Goal: Task Accomplishment & Management: Complete application form

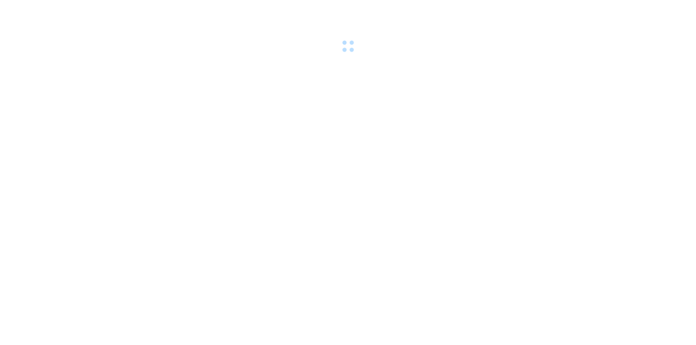
click at [76, 13] on div at bounding box center [348, 27] width 696 height 55
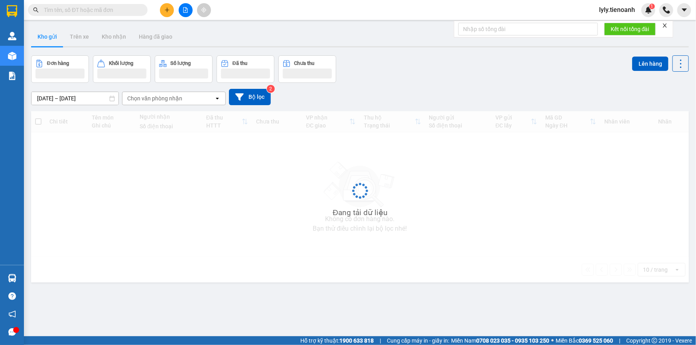
click at [90, 18] on div "Kết quả tìm kiếm ( 0 ) Bộ lọc No Data lyly.tienoanh 1" at bounding box center [348, 10] width 696 height 20
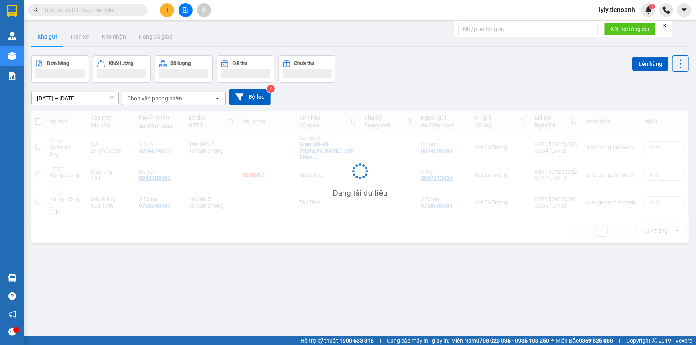
click at [87, 12] on input "text" at bounding box center [91, 10] width 94 height 9
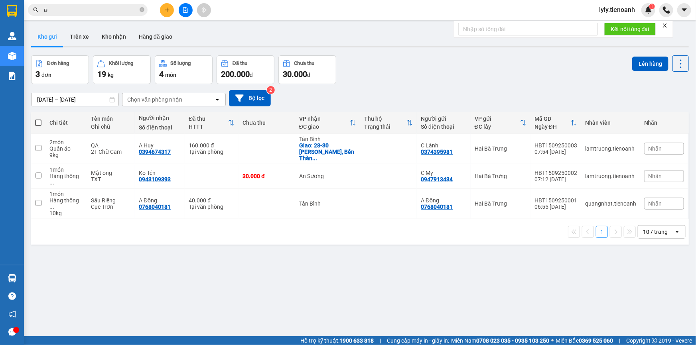
type input "a"
type input "á"
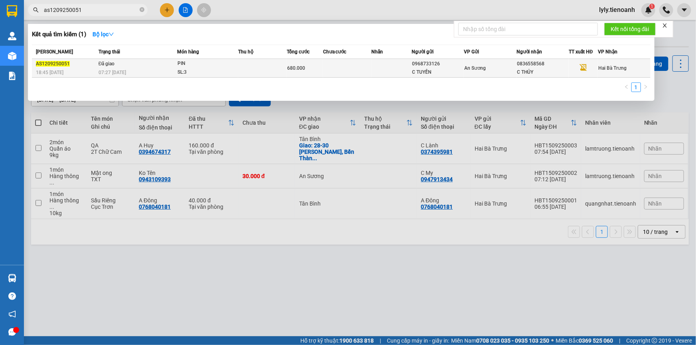
type input "as1209250051"
click at [330, 72] on td at bounding box center [347, 68] width 48 height 19
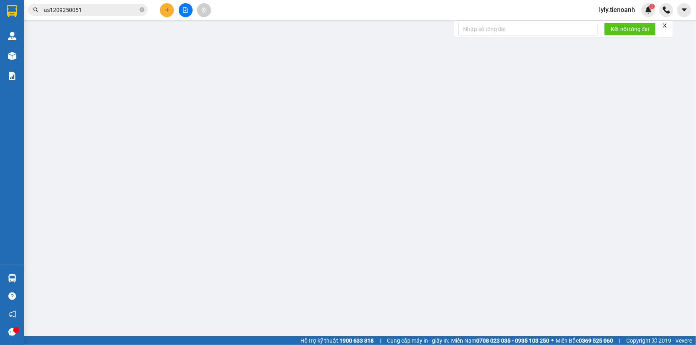
type input "0836558568"
type input "C THỦY"
type input "0968733126"
type input "C TUYỀN"
type input "680.000"
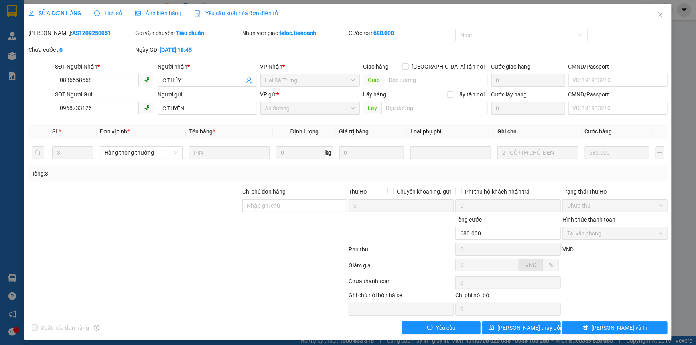
click at [203, 295] on div at bounding box center [121, 303] width 187 height 25
click at [657, 18] on icon "close" at bounding box center [660, 15] width 6 height 6
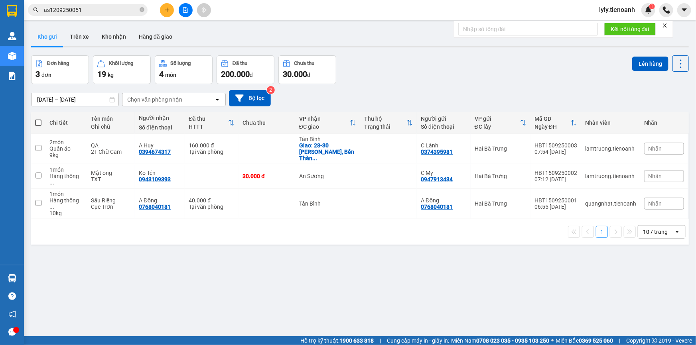
click at [104, 10] on input "as1209250051" at bounding box center [91, 10] width 94 height 9
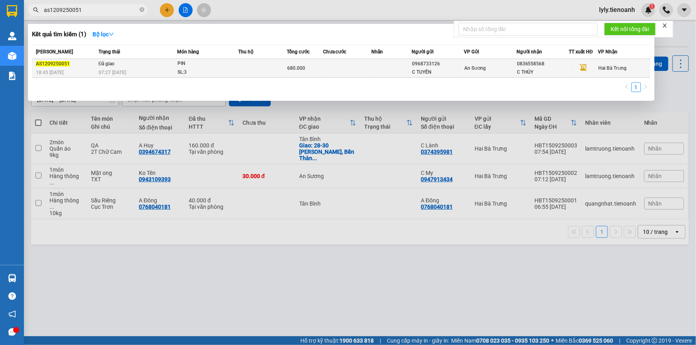
click at [258, 71] on td at bounding box center [262, 68] width 48 height 19
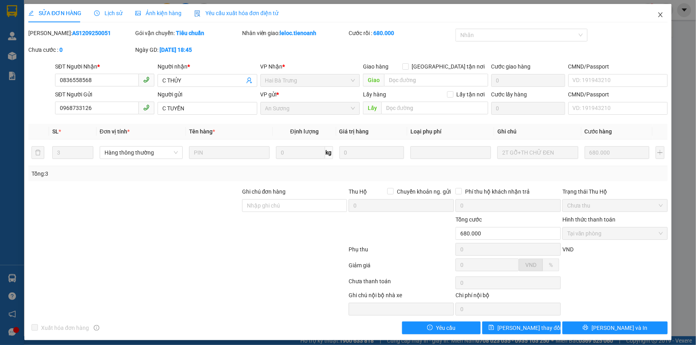
click at [657, 12] on icon "close" at bounding box center [660, 15] width 6 height 6
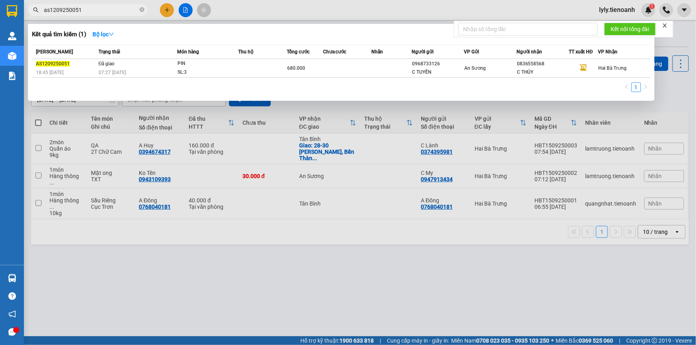
click at [108, 6] on input "as1209250051" at bounding box center [91, 10] width 94 height 9
paste input "0909672718"
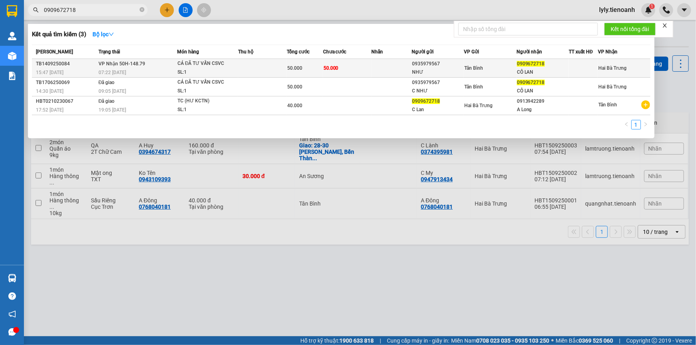
type input "0909672718"
click at [271, 66] on td at bounding box center [262, 68] width 48 height 19
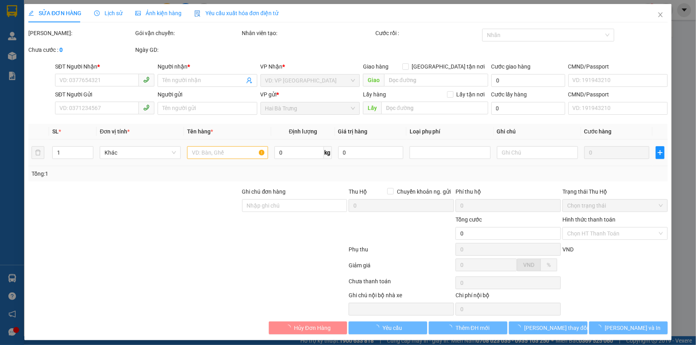
type input "0909672718"
type input "CÔ LAN"
type input "0935979567"
type input "NHƯ"
type input "50.000"
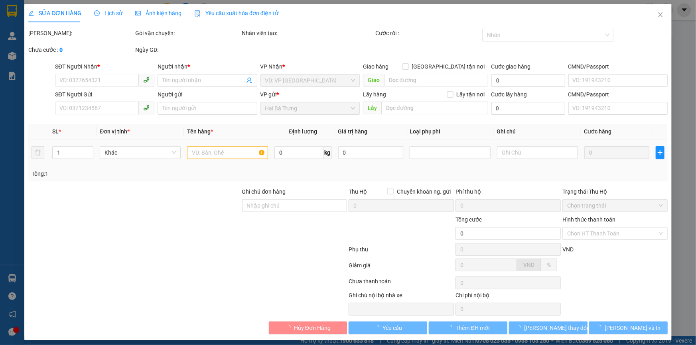
type input "50.000"
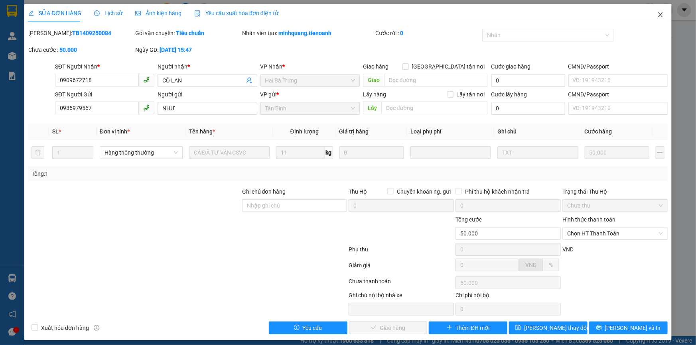
click at [650, 18] on span "Close" at bounding box center [660, 15] width 22 height 22
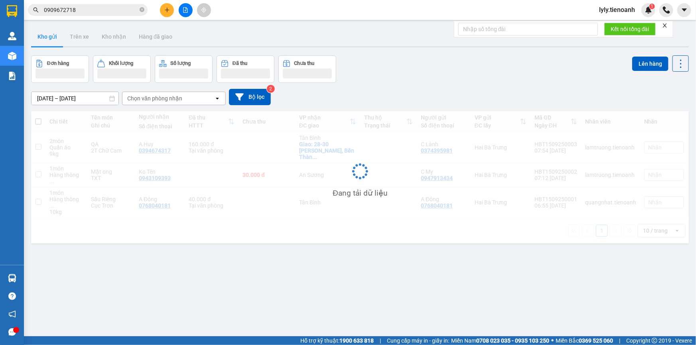
click at [116, 12] on input "0909672718" at bounding box center [91, 10] width 94 height 9
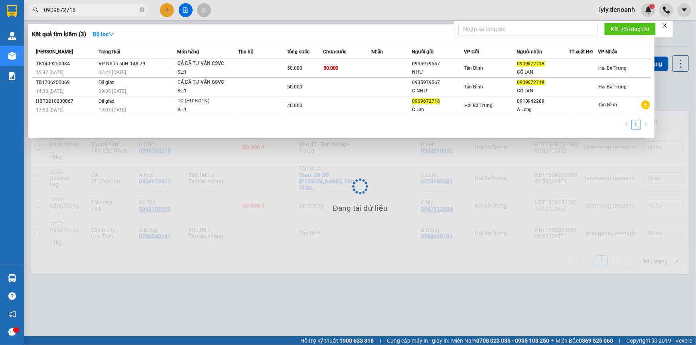
click at [116, 12] on input "0909672718" at bounding box center [91, 10] width 94 height 9
paste input "441623"
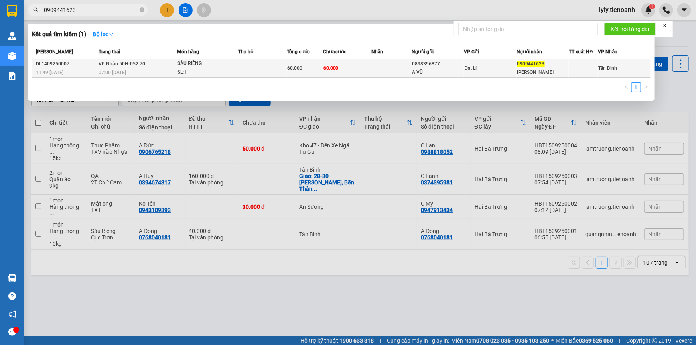
type input "0909441623"
click at [277, 67] on td at bounding box center [262, 68] width 48 height 19
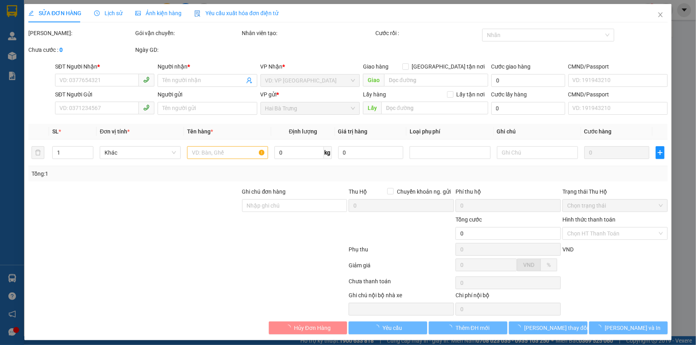
type input "0909441623"
type input "[PERSON_NAME]"
type input "0898396877"
type input "A VŨ"
type input "60.000"
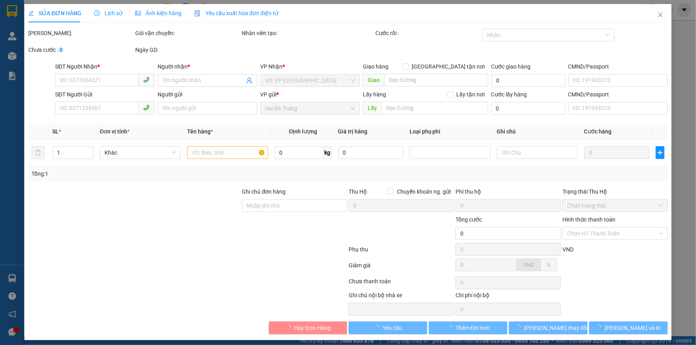
type input "60.000"
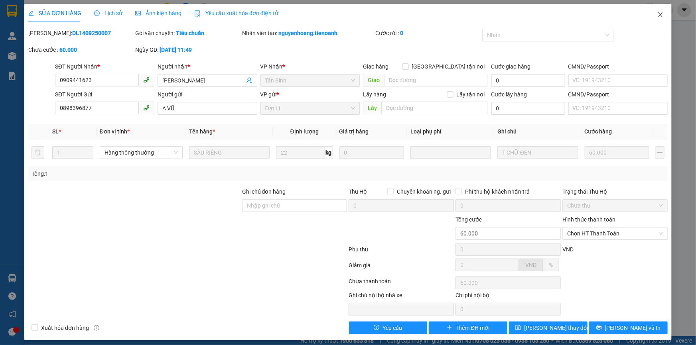
click at [657, 15] on icon "close" at bounding box center [660, 15] width 6 height 6
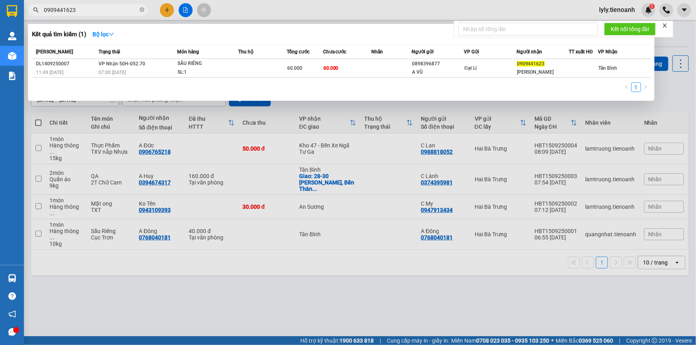
click at [87, 6] on input "0909441623" at bounding box center [91, 10] width 94 height 9
paste input "13434325"
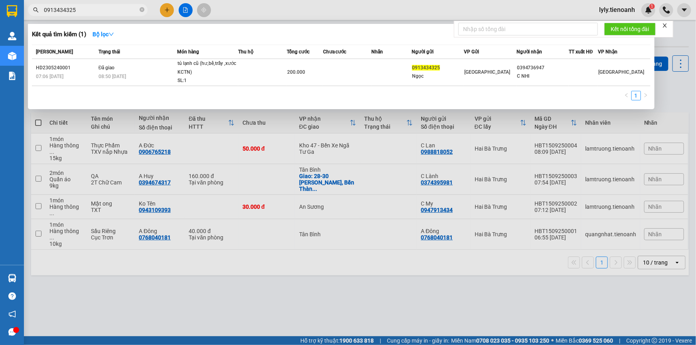
type input "0913434325"
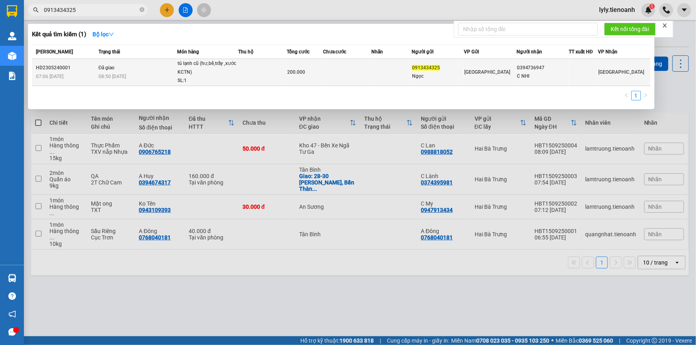
click at [203, 75] on div "tủ lạnh cũ (hư,bể,trầy ,xước KCTN)" at bounding box center [207, 67] width 60 height 17
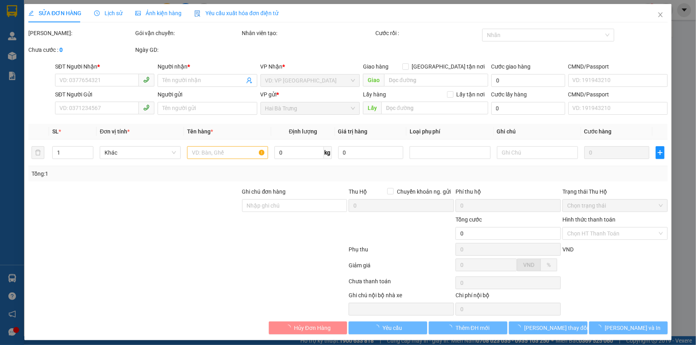
type input "0394736947"
type input "C NHI"
type input "0913434325"
type input "Ngọc"
type input "200.000"
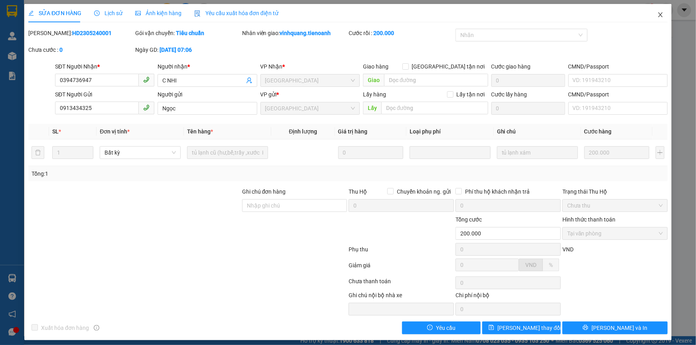
click at [657, 15] on icon "close" at bounding box center [660, 15] width 6 height 6
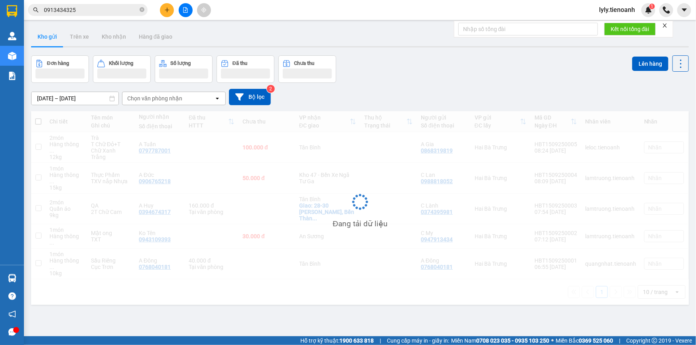
click at [93, 11] on input "0913434325" at bounding box center [91, 10] width 94 height 9
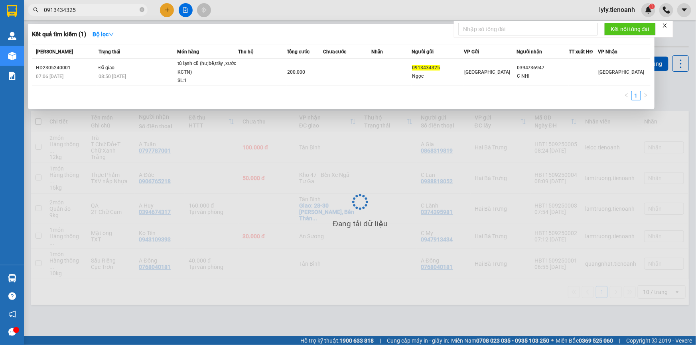
click at [93, 11] on input "0913434325" at bounding box center [91, 10] width 94 height 9
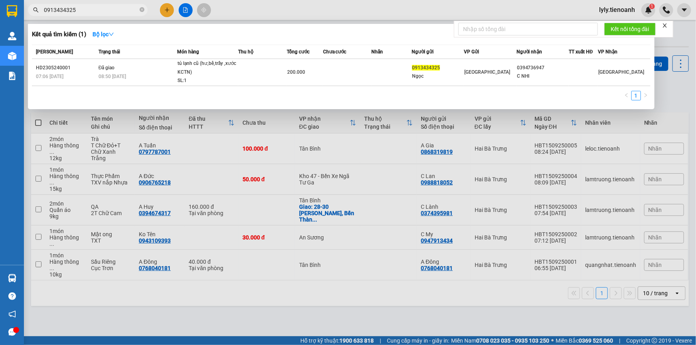
paste input "793699339"
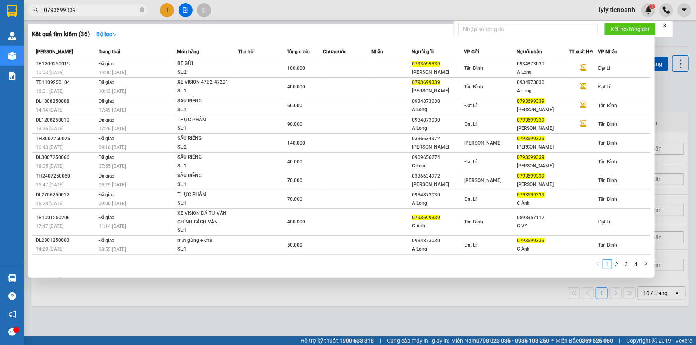
click at [63, 4] on div at bounding box center [348, 172] width 696 height 345
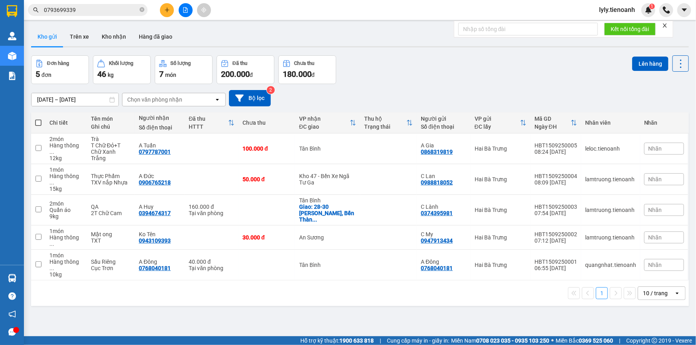
click at [63, 4] on div "Kết quả tìm kiếm ( 36 ) Bộ lọc Mã ĐH Trạng thái Món hàng Thu hộ Tổng cước Chưa …" at bounding box center [78, 10] width 156 height 14
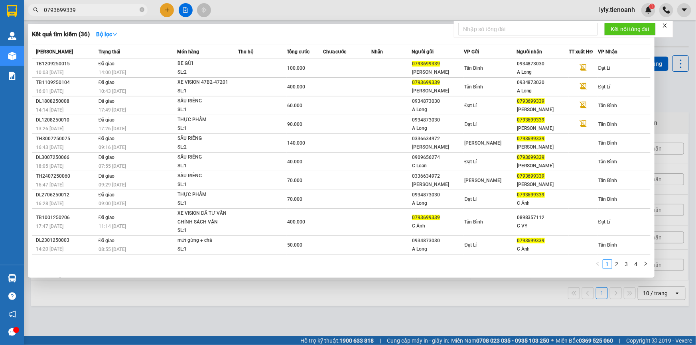
click at [67, 11] on input "0793699339" at bounding box center [91, 10] width 94 height 9
paste input "343361417"
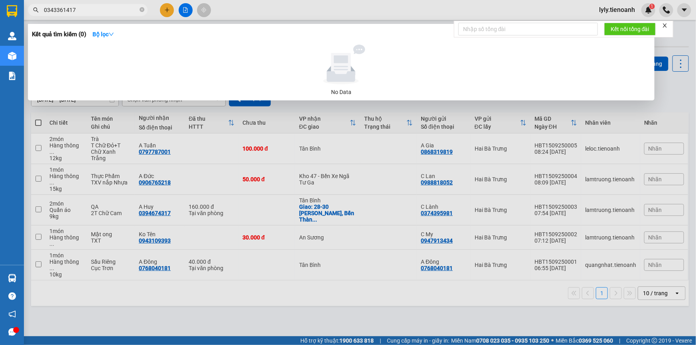
click at [88, 11] on input "0343361417" at bounding box center [91, 10] width 94 height 9
paste input "913434325"
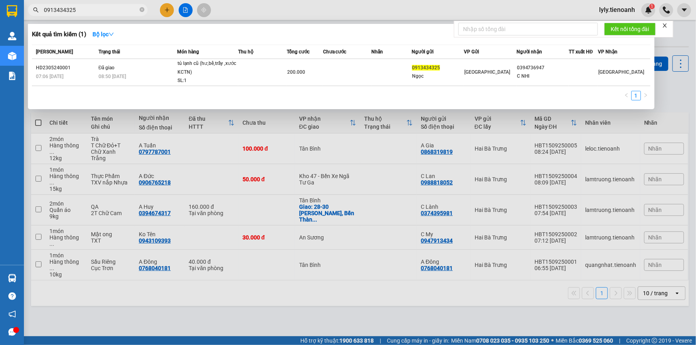
click at [95, 10] on input "0913434325" at bounding box center [91, 10] width 94 height 9
paste input "49104950"
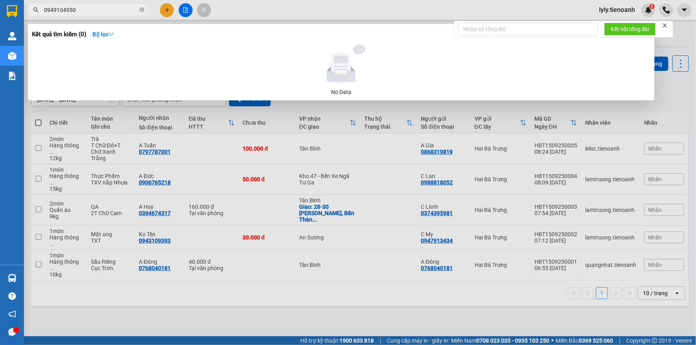
click at [76, 10] on input "0949104950" at bounding box center [91, 10] width 94 height 9
paste input "39926041"
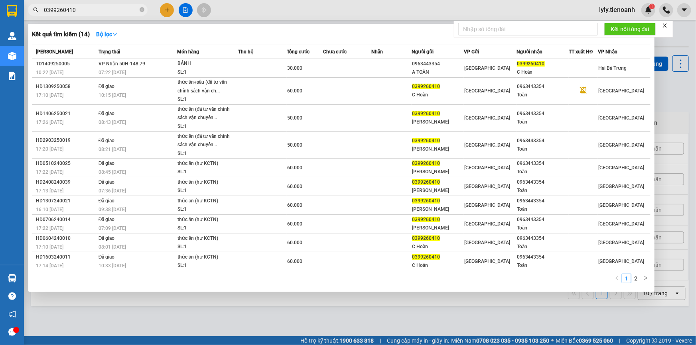
type input "0399260410"
